Goal: Use online tool/utility: Utilize a website feature to perform a specific function

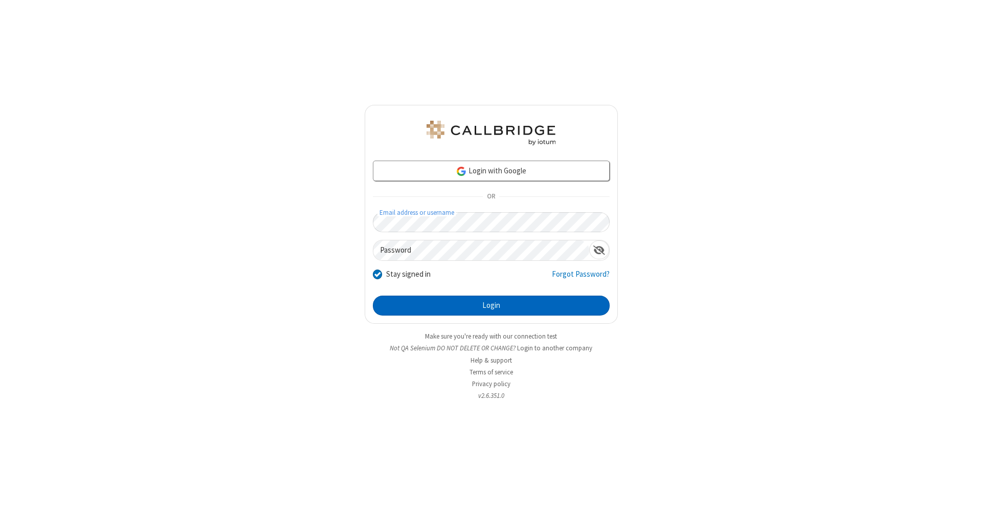
click at [491, 306] on button "Login" at bounding box center [491, 306] width 237 height 20
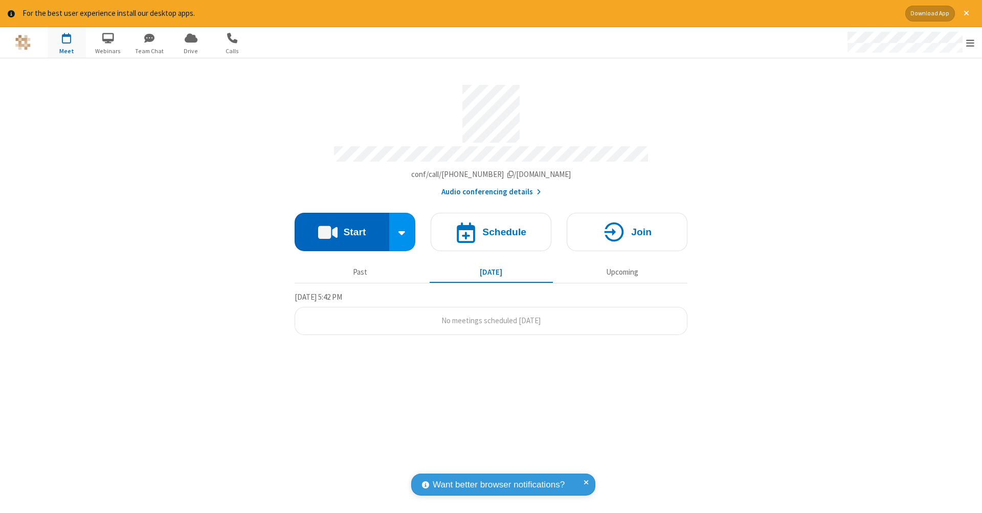
click at [342, 227] on button "Start" at bounding box center [342, 232] width 95 height 38
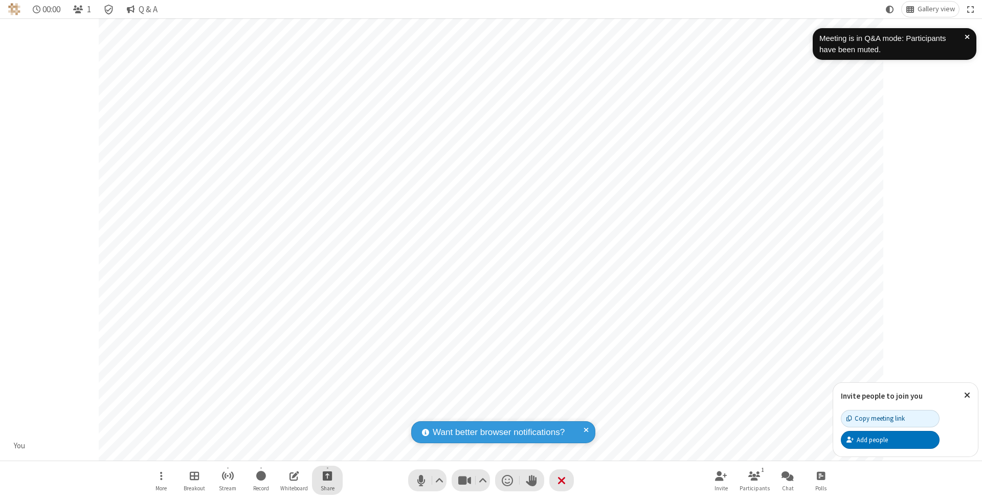
click at [327, 475] on span "Start sharing" at bounding box center [328, 475] width 10 height 13
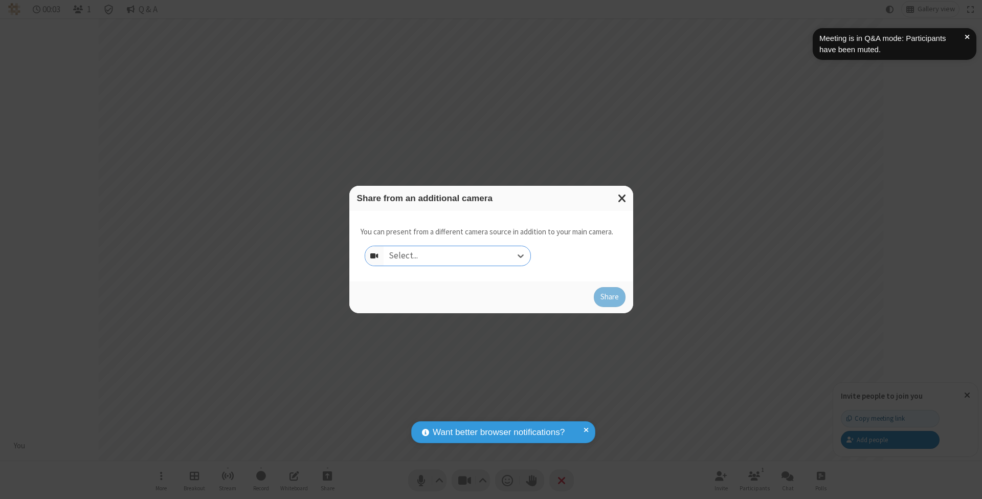
click at [457, 255] on div "Select..." at bounding box center [457, 255] width 147 height 19
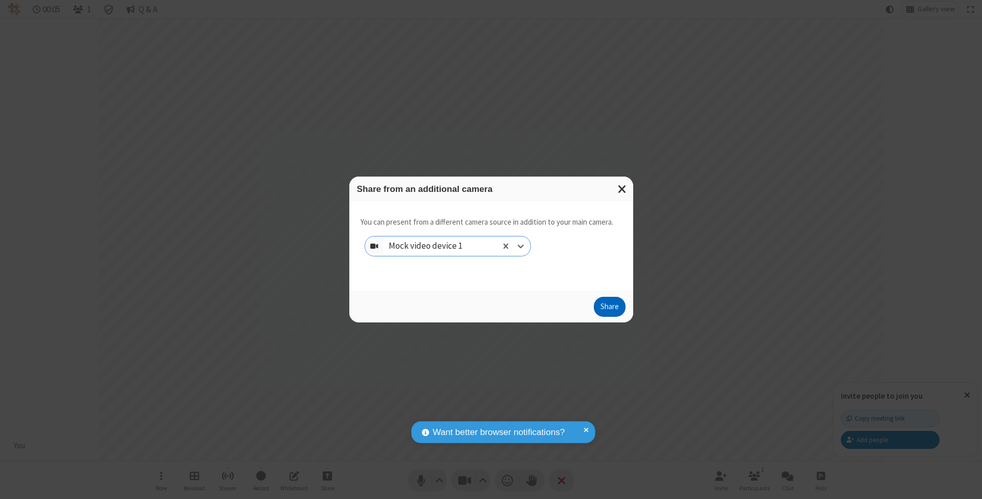
click at [609, 316] on button "Share" at bounding box center [610, 307] width 32 height 20
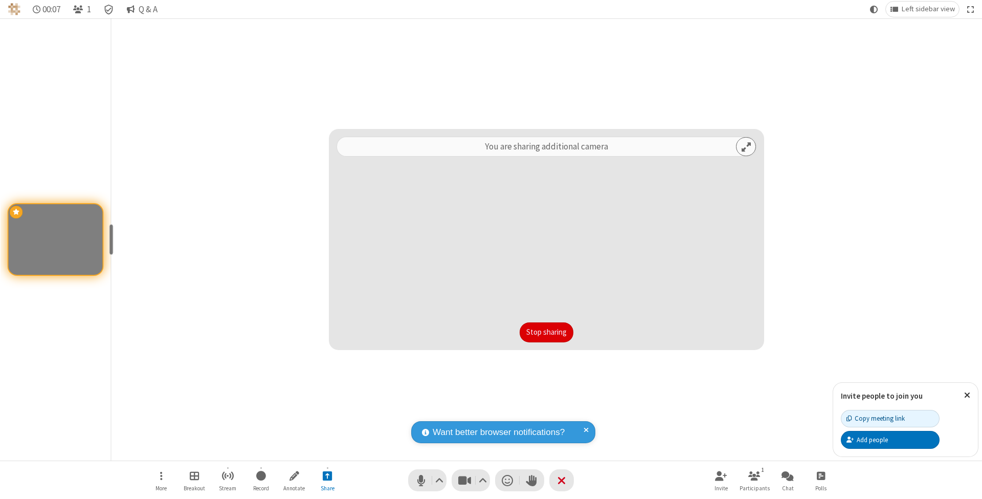
click at [520, 332] on button "Stop sharing" at bounding box center [547, 332] width 54 height 20
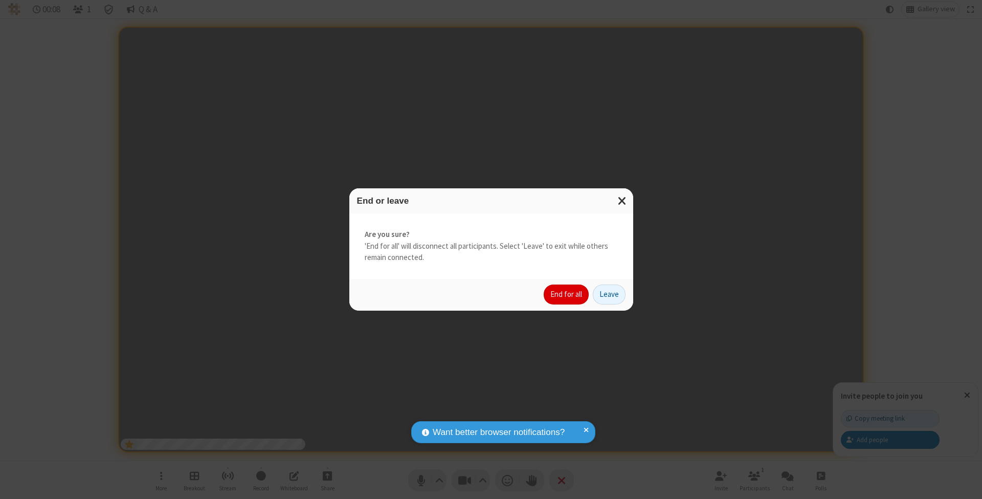
click at [567, 294] on button "End for all" at bounding box center [566, 294] width 45 height 20
